Goal: Information Seeking & Learning: Learn about a topic

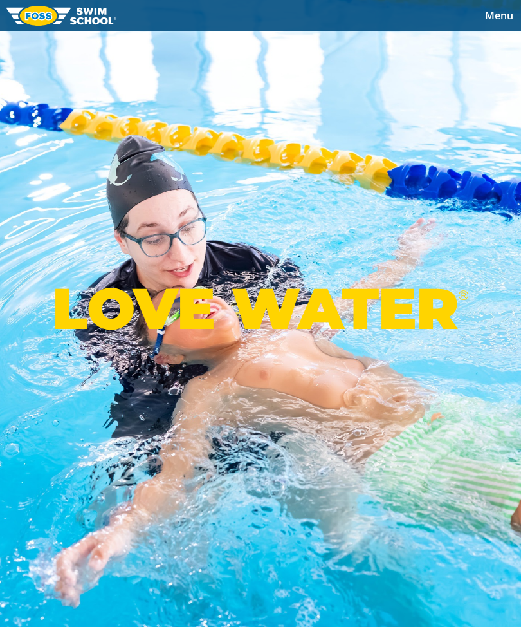
click at [503, 19] on span "Menu" at bounding box center [499, 15] width 28 height 14
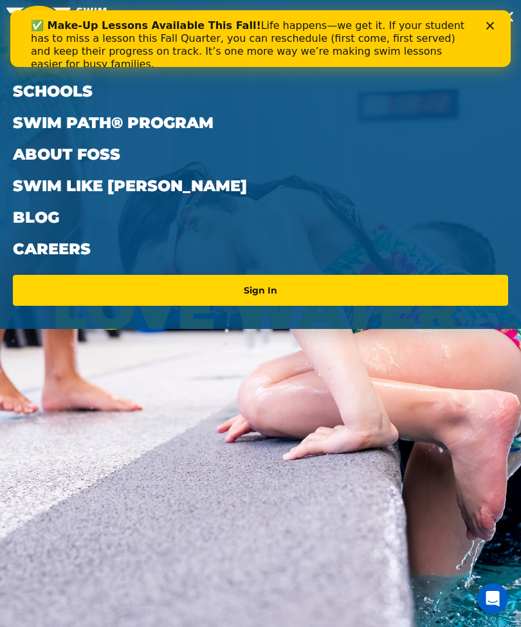
click at [89, 143] on link "About FOSS" at bounding box center [260, 154] width 495 height 32
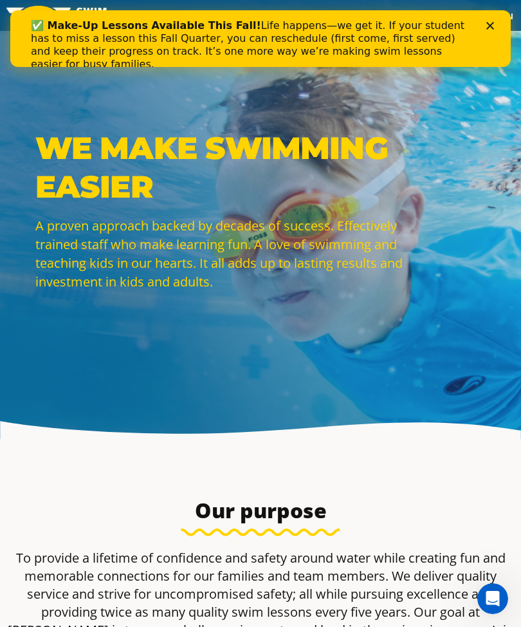
click at [486, 26] on icon "Close" at bounding box center [490, 26] width 8 height 8
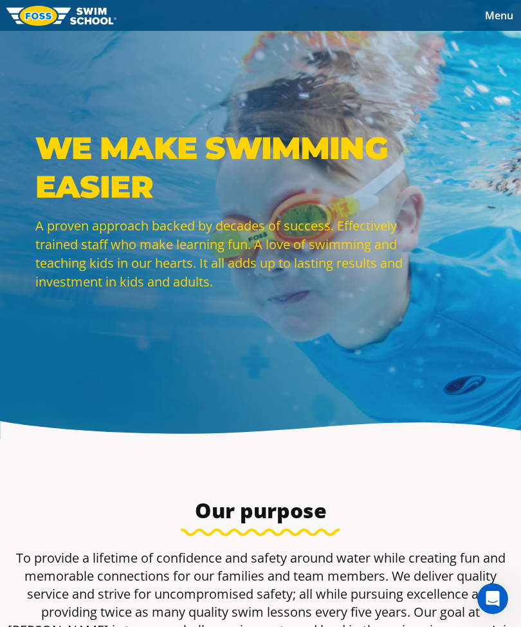
click at [493, 20] on span "Menu" at bounding box center [499, 15] width 28 height 14
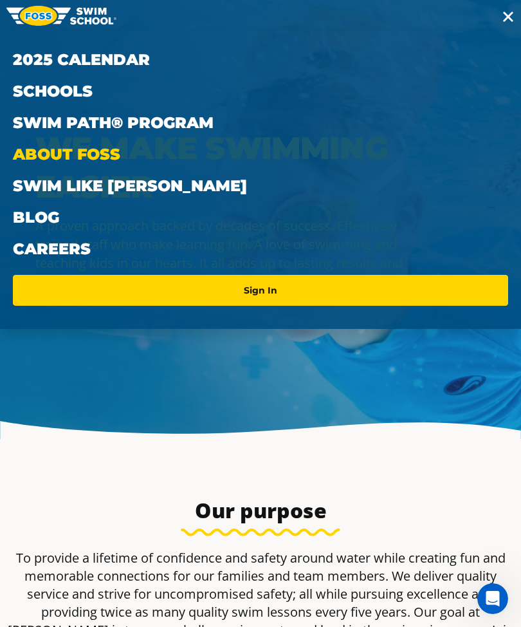
click at [105, 60] on link "2025 Calendar" at bounding box center [260, 60] width 495 height 32
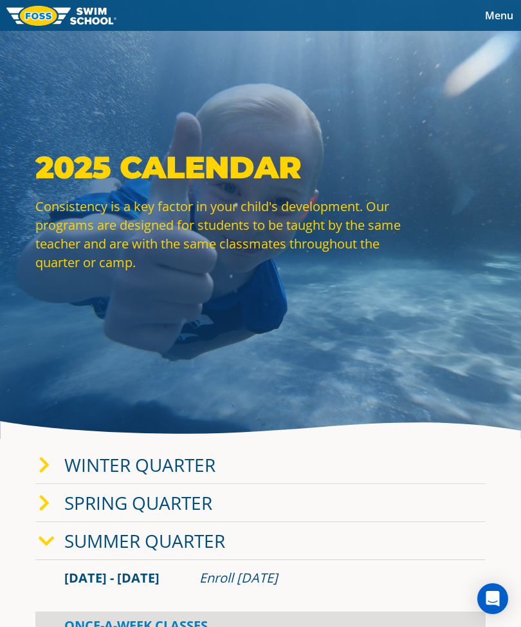
click at [496, 14] on span "Menu" at bounding box center [499, 15] width 28 height 14
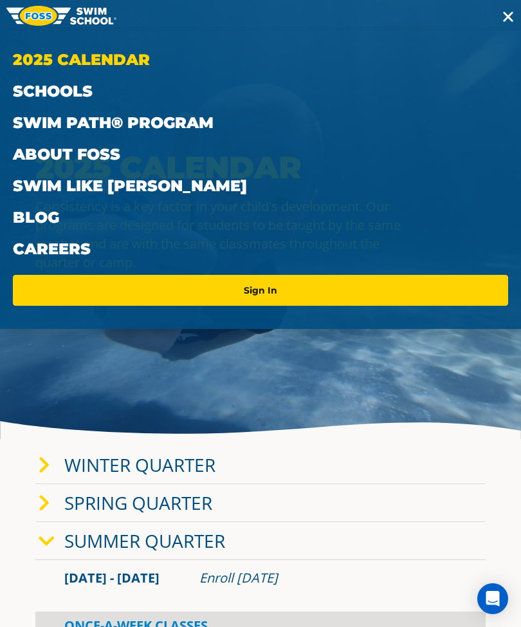
click at [57, 90] on link "Schools" at bounding box center [260, 91] width 495 height 32
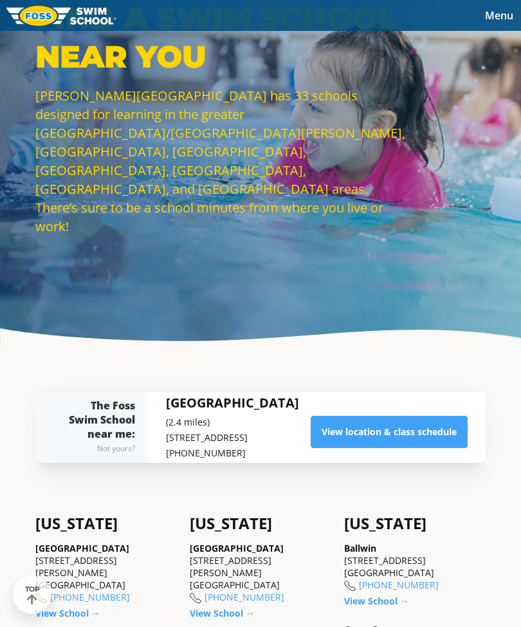
scroll to position [91, 0]
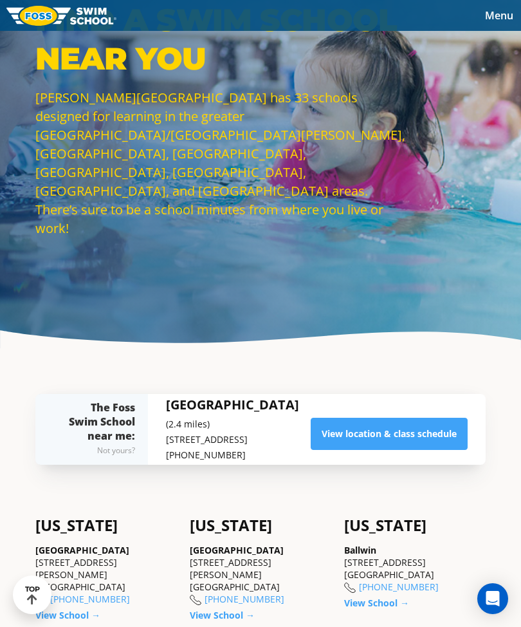
click at [378, 450] on link "View location & class schedule" at bounding box center [389, 434] width 157 height 32
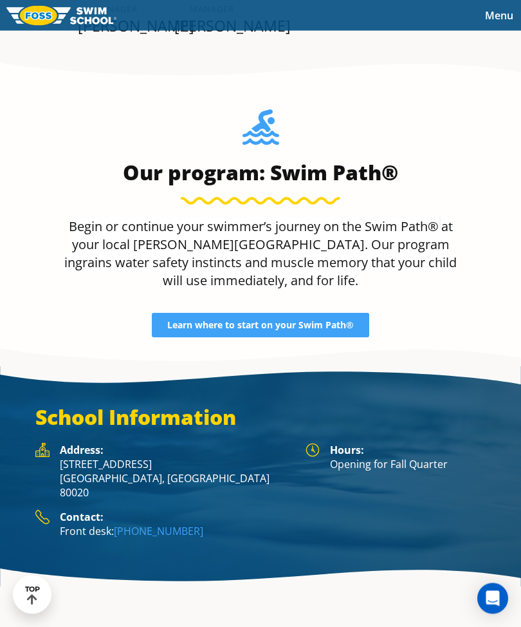
scroll to position [2117, 0]
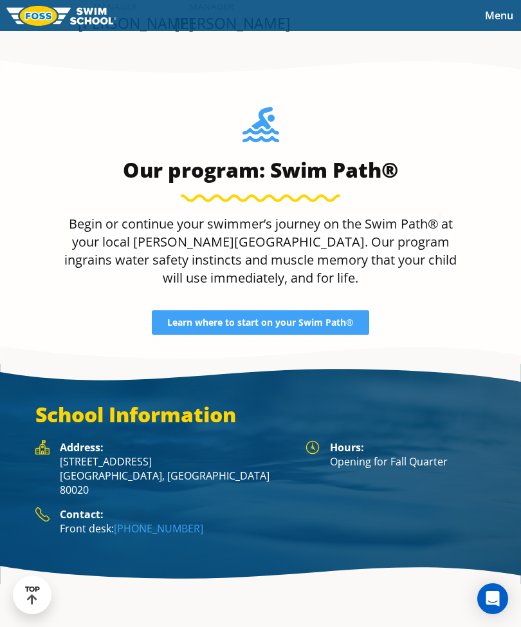
click at [279, 327] on span "Learn where to start on your Swim Path®" at bounding box center [260, 322] width 187 height 9
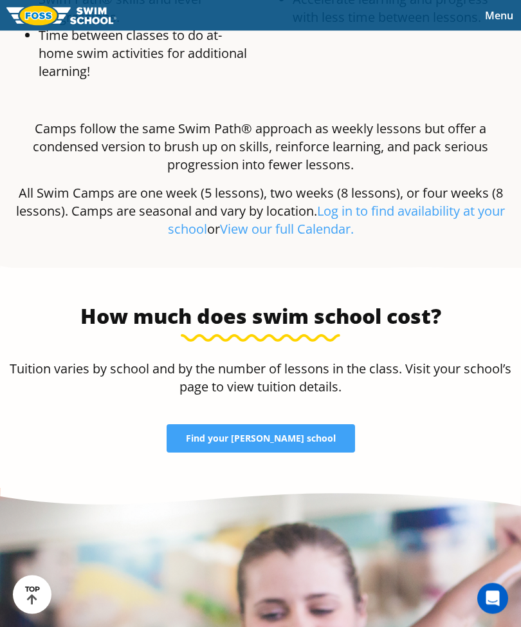
scroll to position [2143, 0]
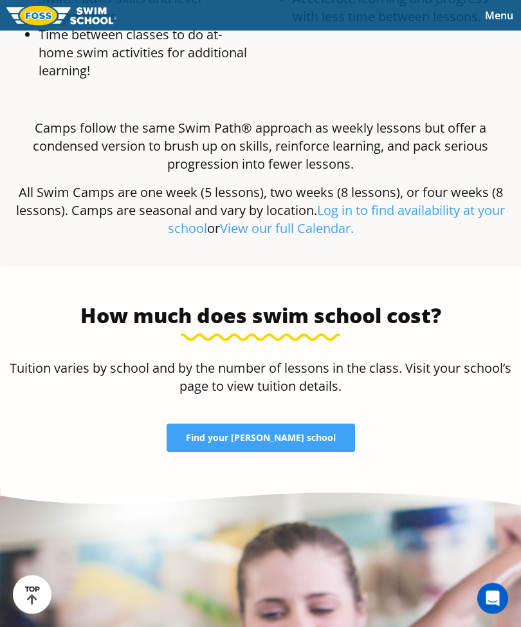
click at [255, 452] on link "Find your [PERSON_NAME] school" at bounding box center [261, 438] width 189 height 28
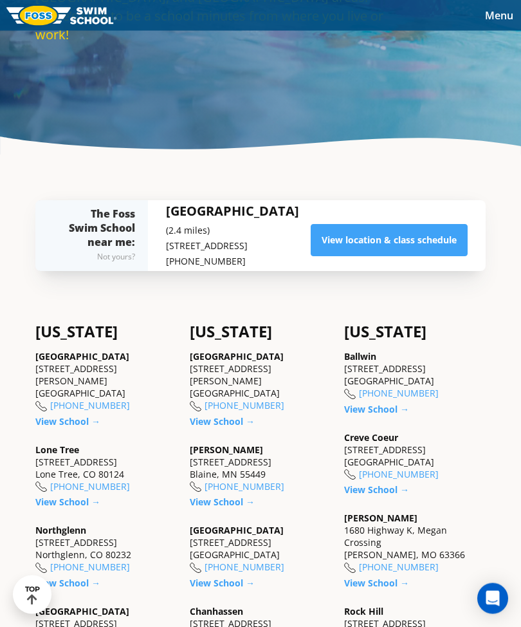
scroll to position [285, 0]
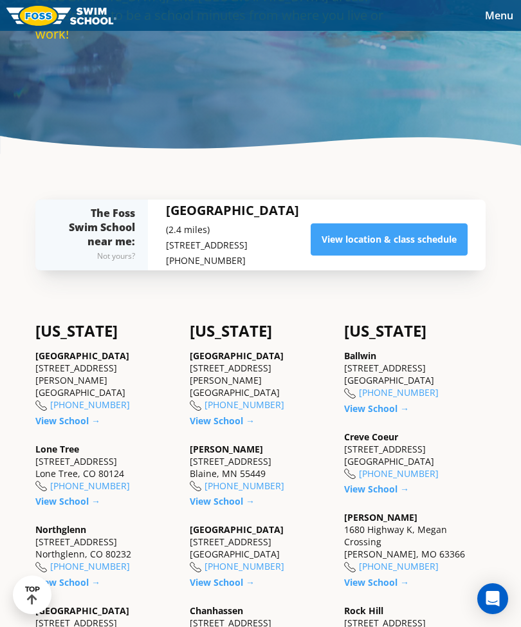
click at [374, 255] on link "View location & class schedule" at bounding box center [389, 239] width 157 height 32
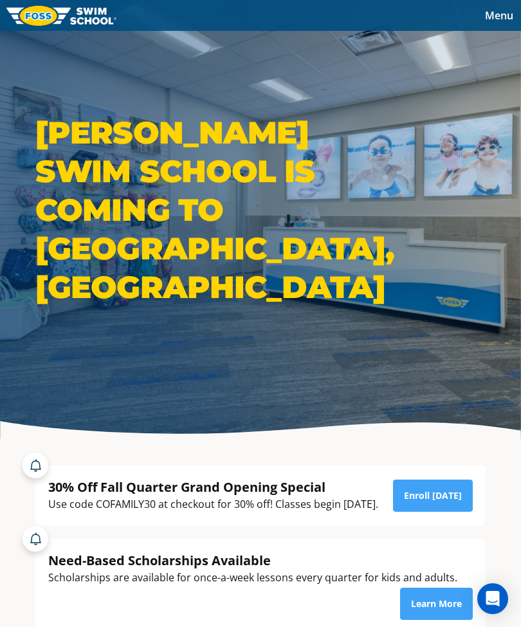
click at [418, 512] on link "Enroll [DATE]" at bounding box center [433, 495] width 80 height 32
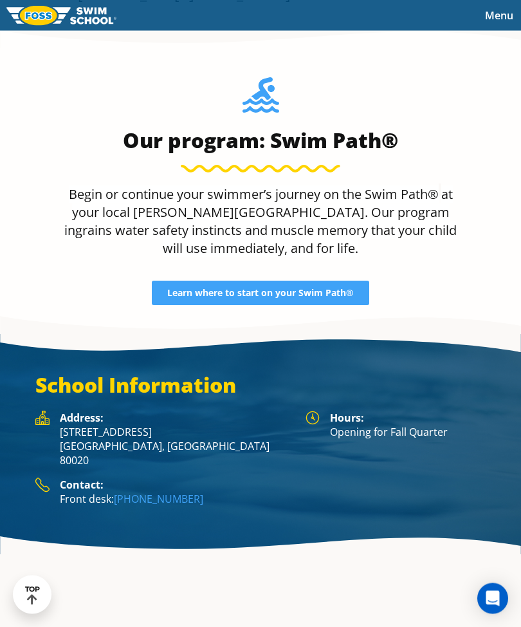
scroll to position [2164, 0]
click at [284, 297] on span "Learn where to start on your Swim Path®" at bounding box center [260, 292] width 187 height 9
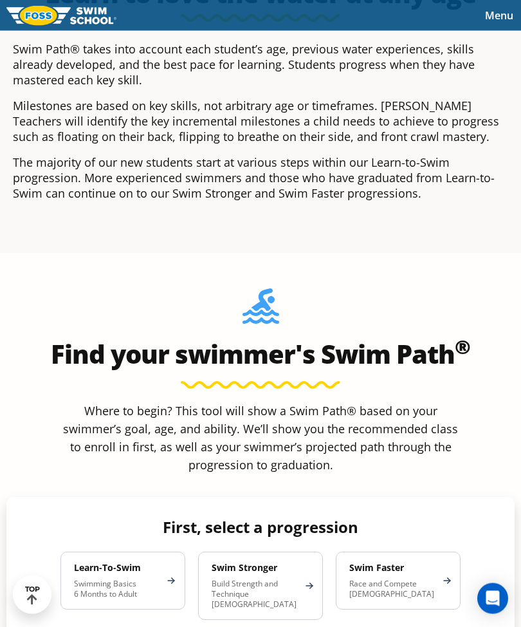
scroll to position [500, 0]
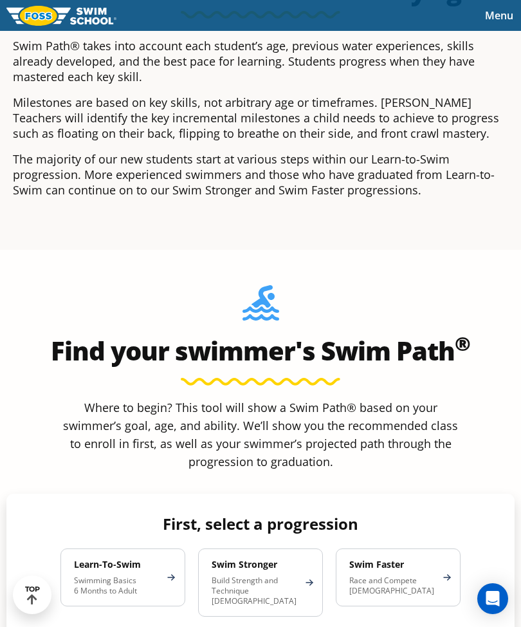
click at [113, 570] on h4 "Learn-To-Swim" at bounding box center [116, 564] width 85 height 12
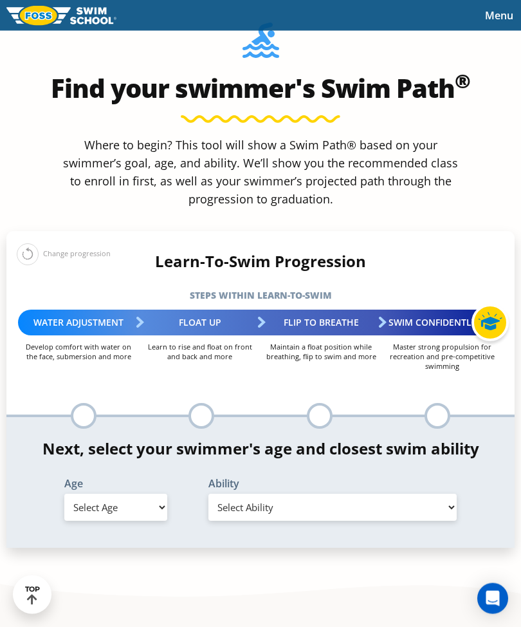
scroll to position [763, 0]
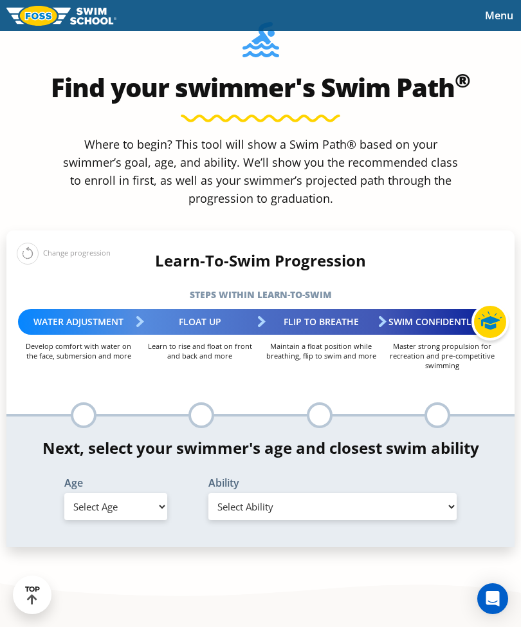
click at [162, 520] on select "Select Age 6 months - 1 year 1 year 2 years 3 years 4 years 5 years 6 years 7 y…" at bounding box center [116, 506] width 104 height 27
select select "2-years"
click at [450, 520] on select "Select Ability First in-water experience Comfortable with water poured over the…" at bounding box center [332, 506] width 248 height 27
select select "2-years-comfortable-with-water-poured-over-their-head-but-not-eyes-and-ears"
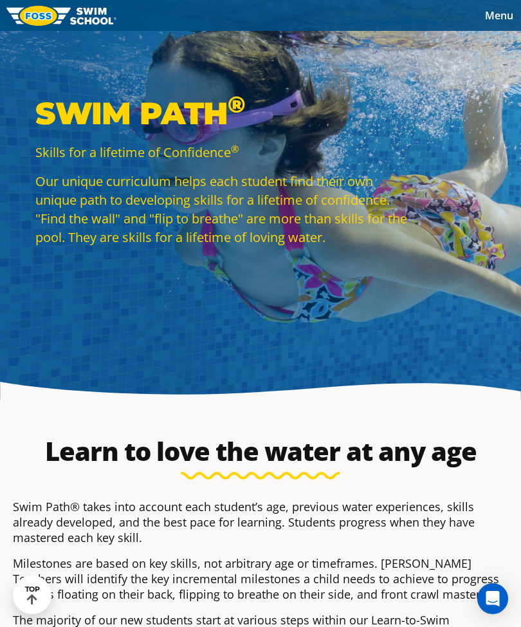
scroll to position [0, 0]
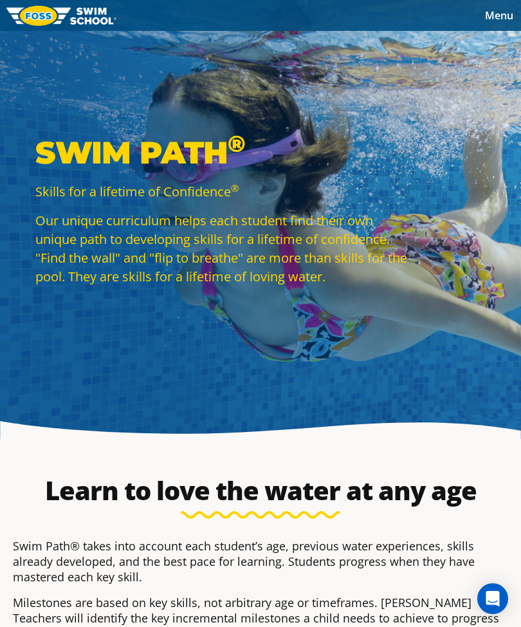
click at [497, 20] on span "Menu" at bounding box center [499, 15] width 28 height 14
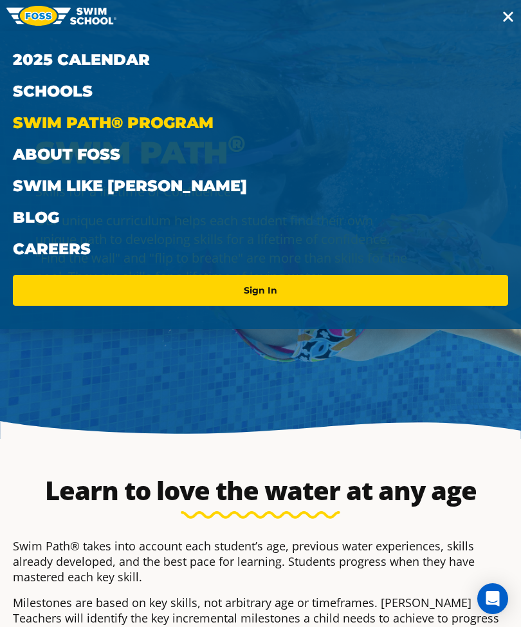
click at [108, 54] on link "2025 Calendar" at bounding box center [260, 60] width 495 height 32
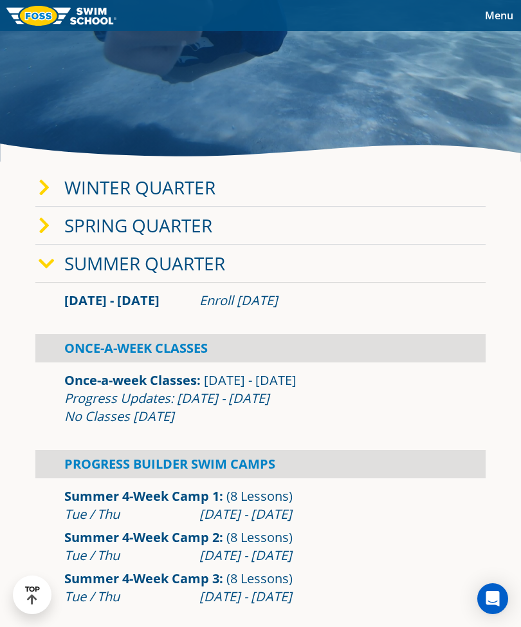
scroll to position [277, 0]
